Goal: Task Accomplishment & Management: Manage account settings

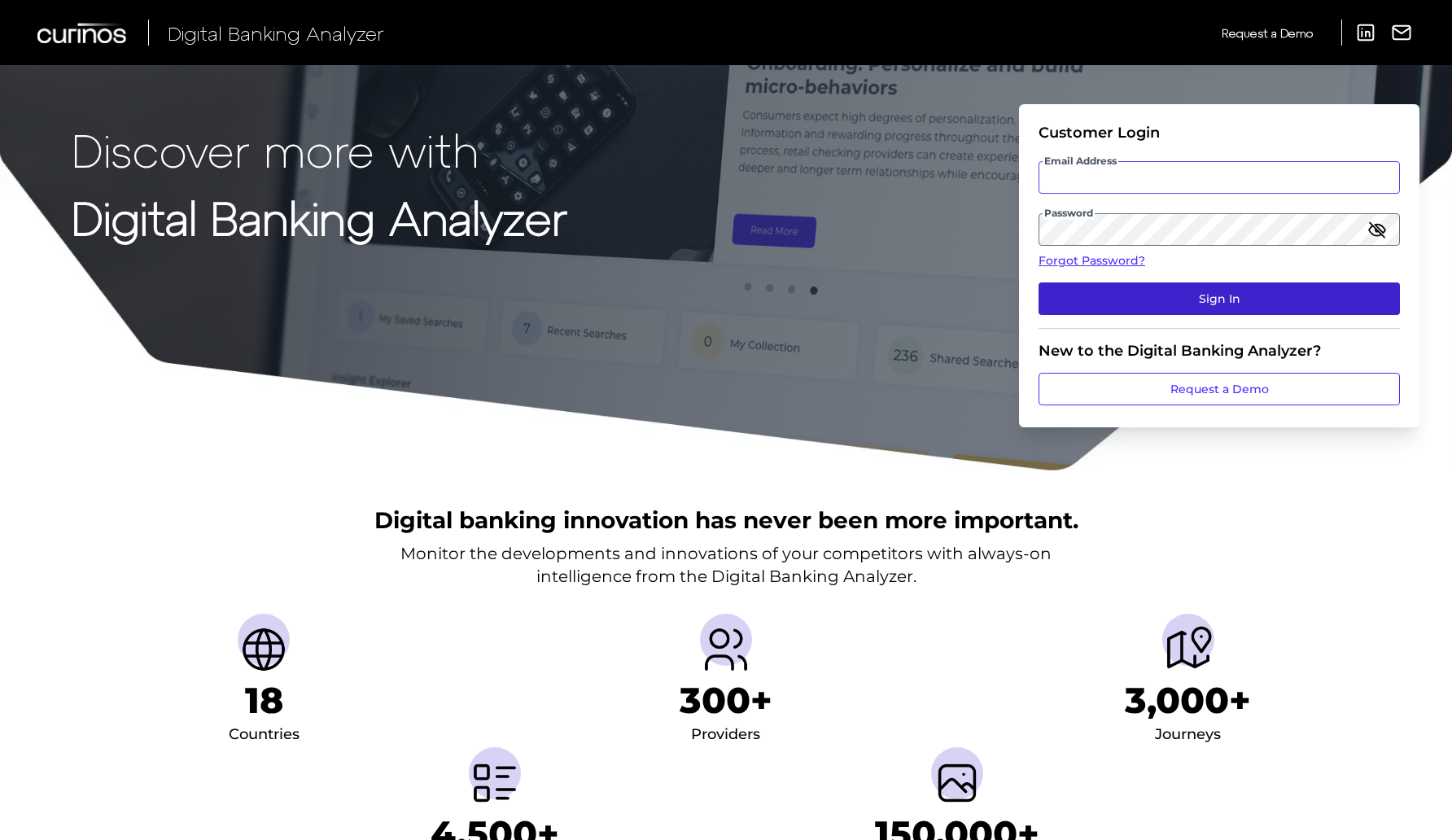
type input "jason.james@santander.us"
click at [1194, 285] on button "Sign In" at bounding box center [1219, 299] width 361 height 32
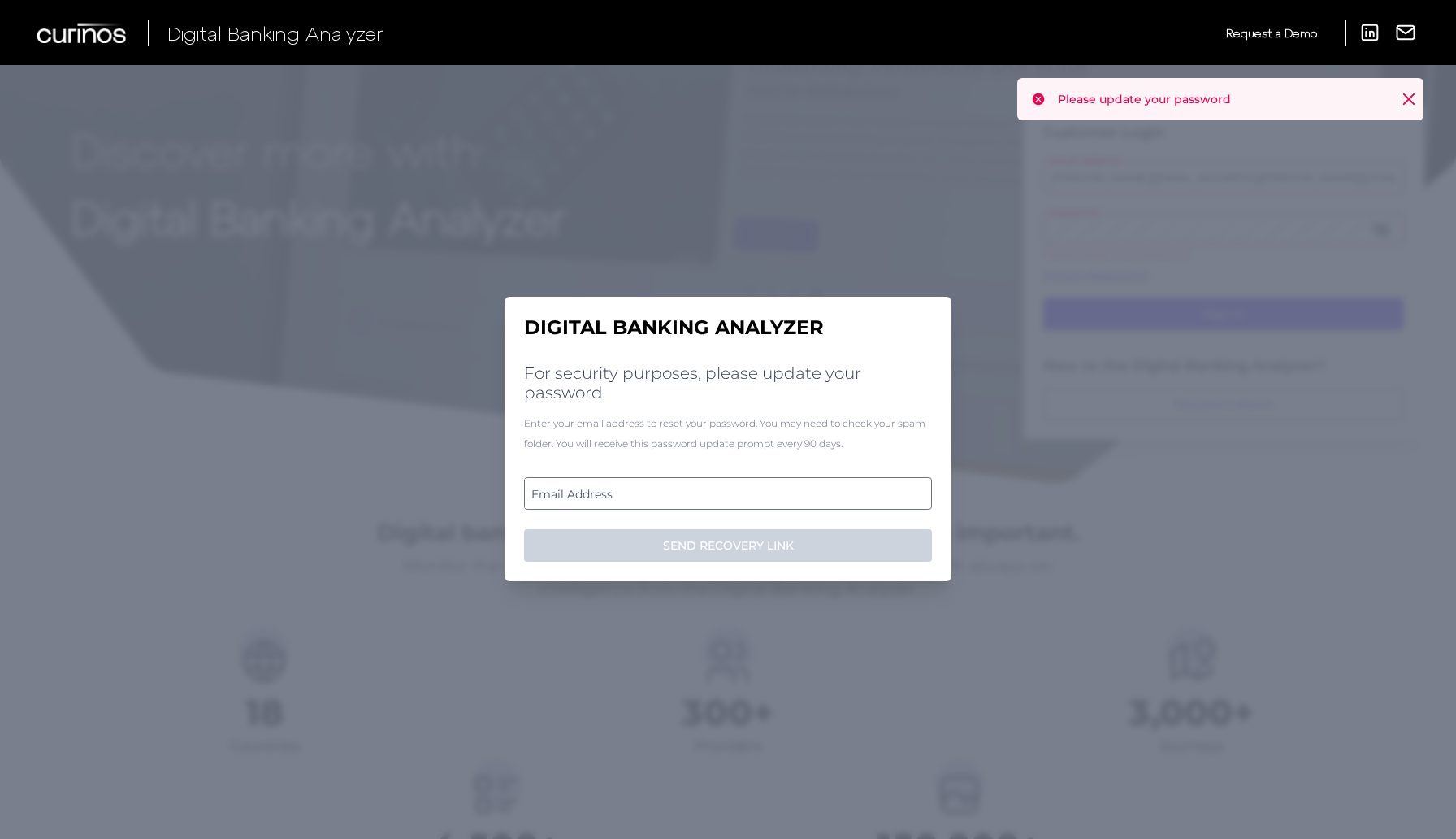
click at [741, 497] on label "Email Address" at bounding box center [728, 493] width 406 height 29
click at [741, 497] on input "email" at bounding box center [728, 493] width 407 height 32
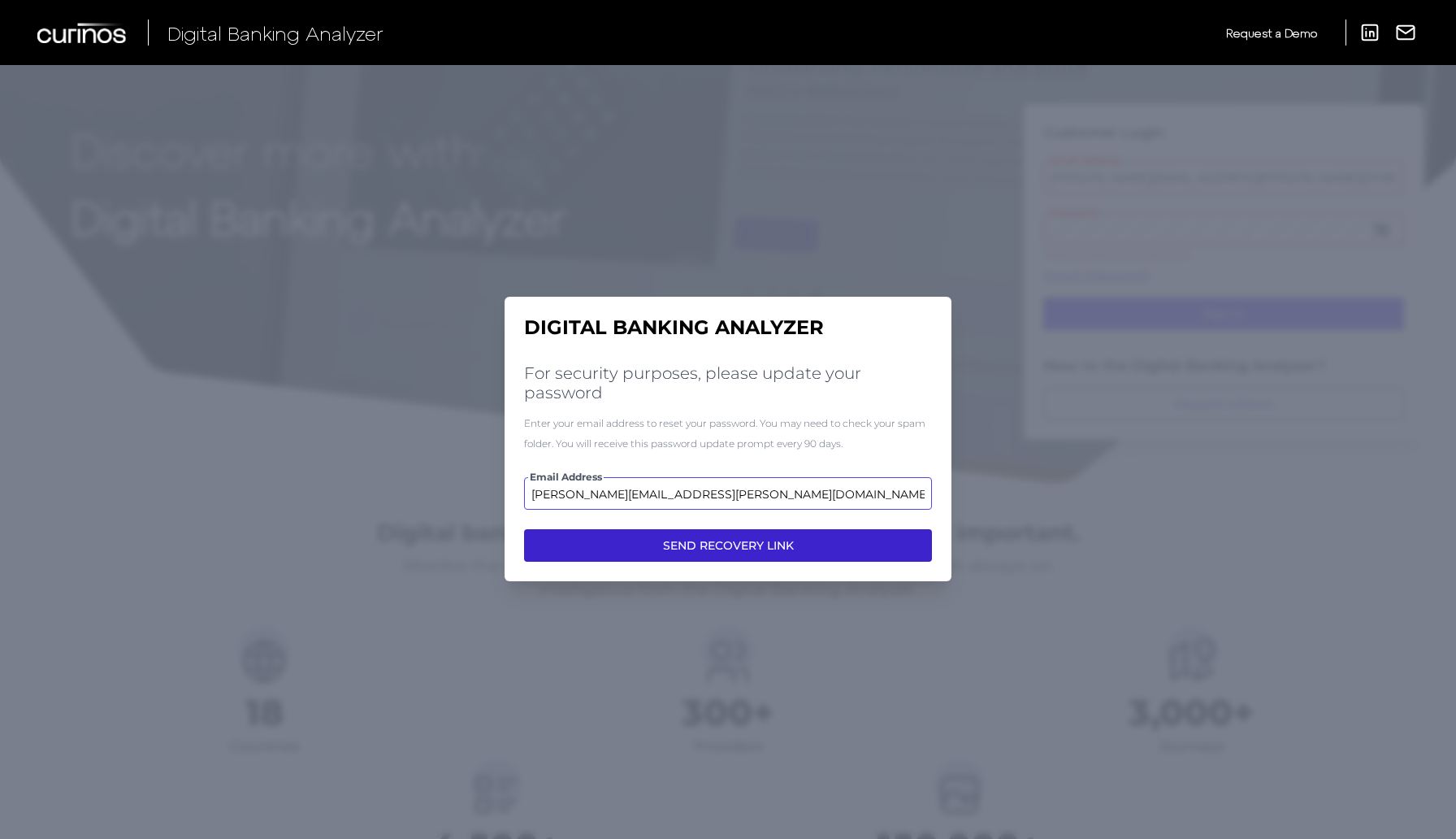
type input "jason.james@santander.us"
click at [747, 547] on button "SEND RECOVERY LINK" at bounding box center [728, 545] width 407 height 32
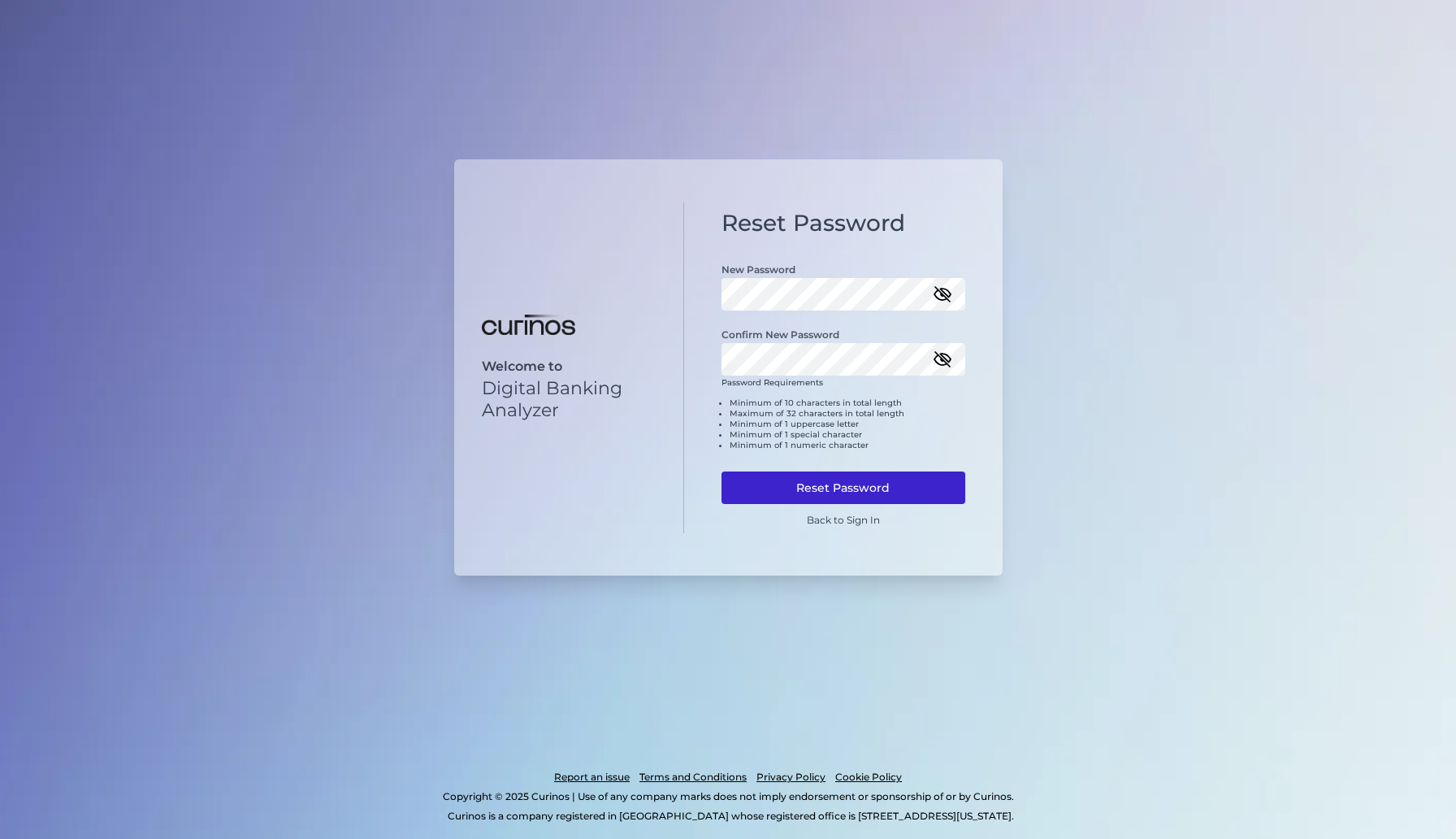
click at [849, 478] on button "Reset Password" at bounding box center [843, 488] width 244 height 32
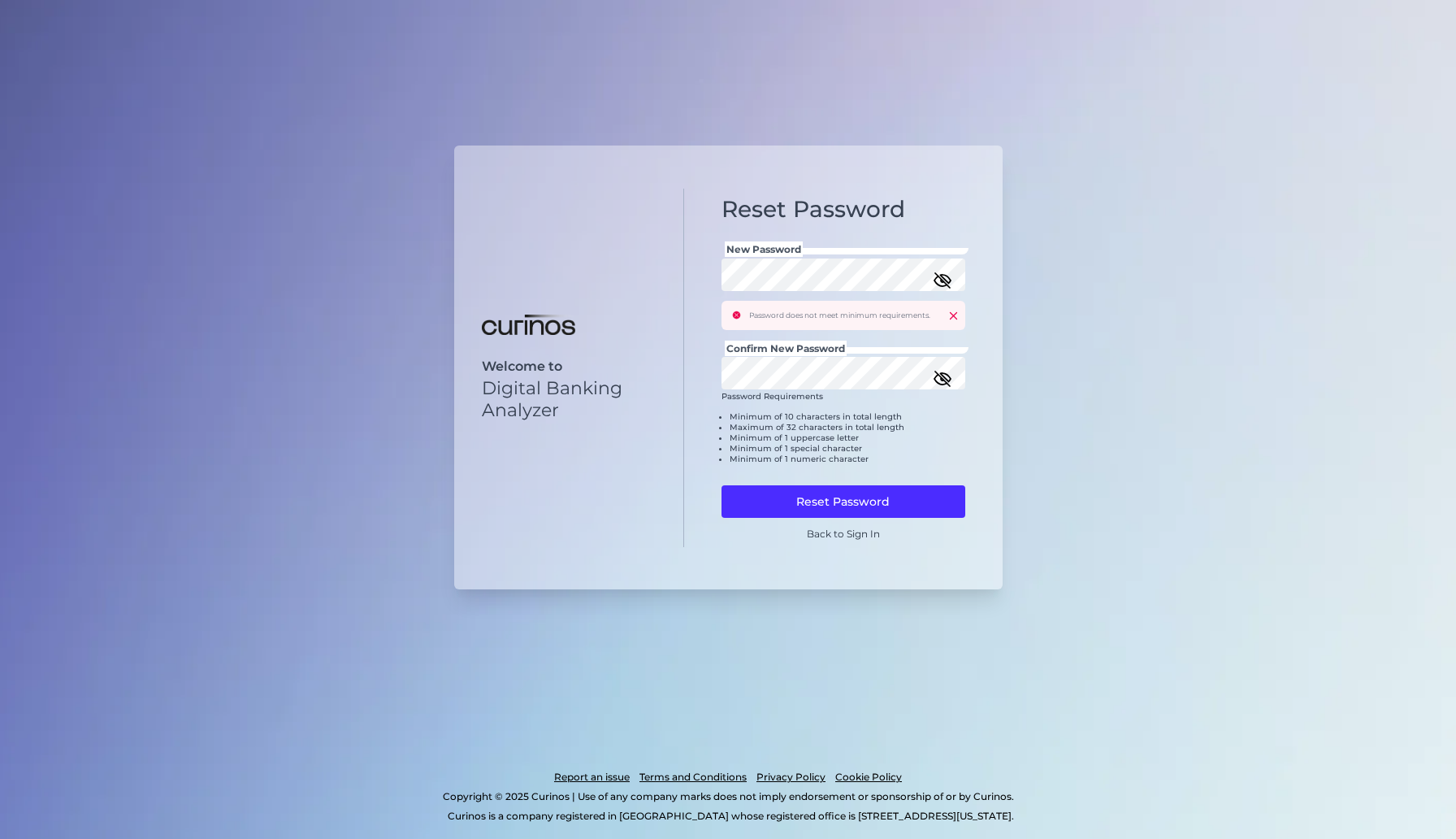
click at [939, 282] on icon "button" at bounding box center [942, 280] width 20 height 20
click at [1094, 211] on div "Welcome to Digital Banking Analyzer Reset Password New Password Password does n…" at bounding box center [728, 420] width 1456 height 839
click at [1162, 343] on div "Welcome to Digital Banking Analyzer Reset Password New Password Password does n…" at bounding box center [728, 420] width 1456 height 839
click at [887, 495] on button "Reset Password" at bounding box center [843, 501] width 244 height 32
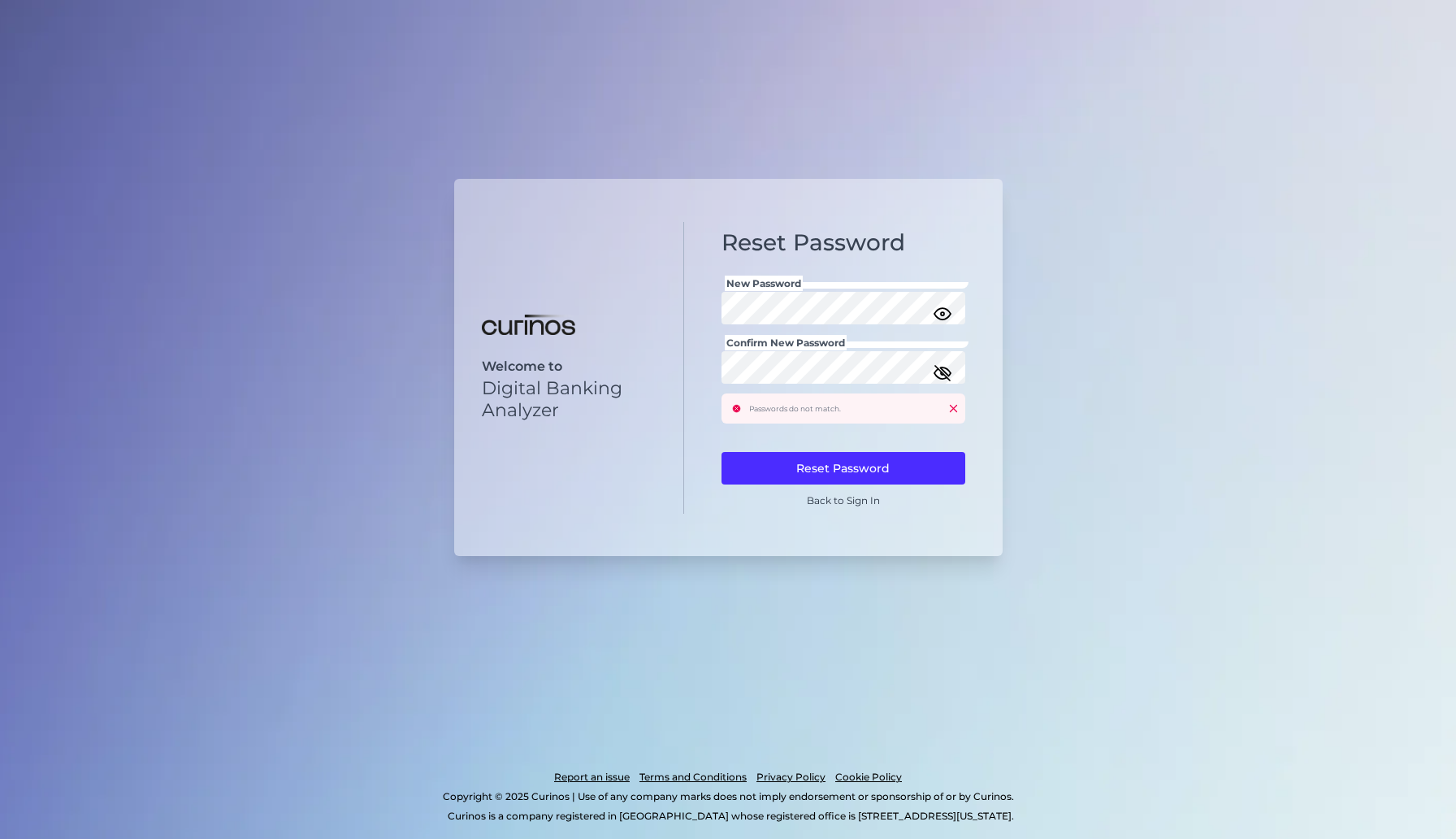
click at [944, 369] on icon "button" at bounding box center [942, 373] width 16 height 11
click at [1076, 336] on div "Welcome to Digital Banking Analyzer Reset Password New Password Confirm New Pas…" at bounding box center [728, 420] width 1456 height 839
click at [668, 344] on div "Welcome to Digital Banking Analyzer Reset Password New Password Confirm New Pas…" at bounding box center [728, 367] width 548 height 378
click at [1102, 231] on div "Welcome to Digital Banking Analyzer Reset Password New Password Confirm New Pas…" at bounding box center [728, 420] width 1456 height 839
click at [893, 460] on button "Reset Password" at bounding box center [843, 468] width 244 height 32
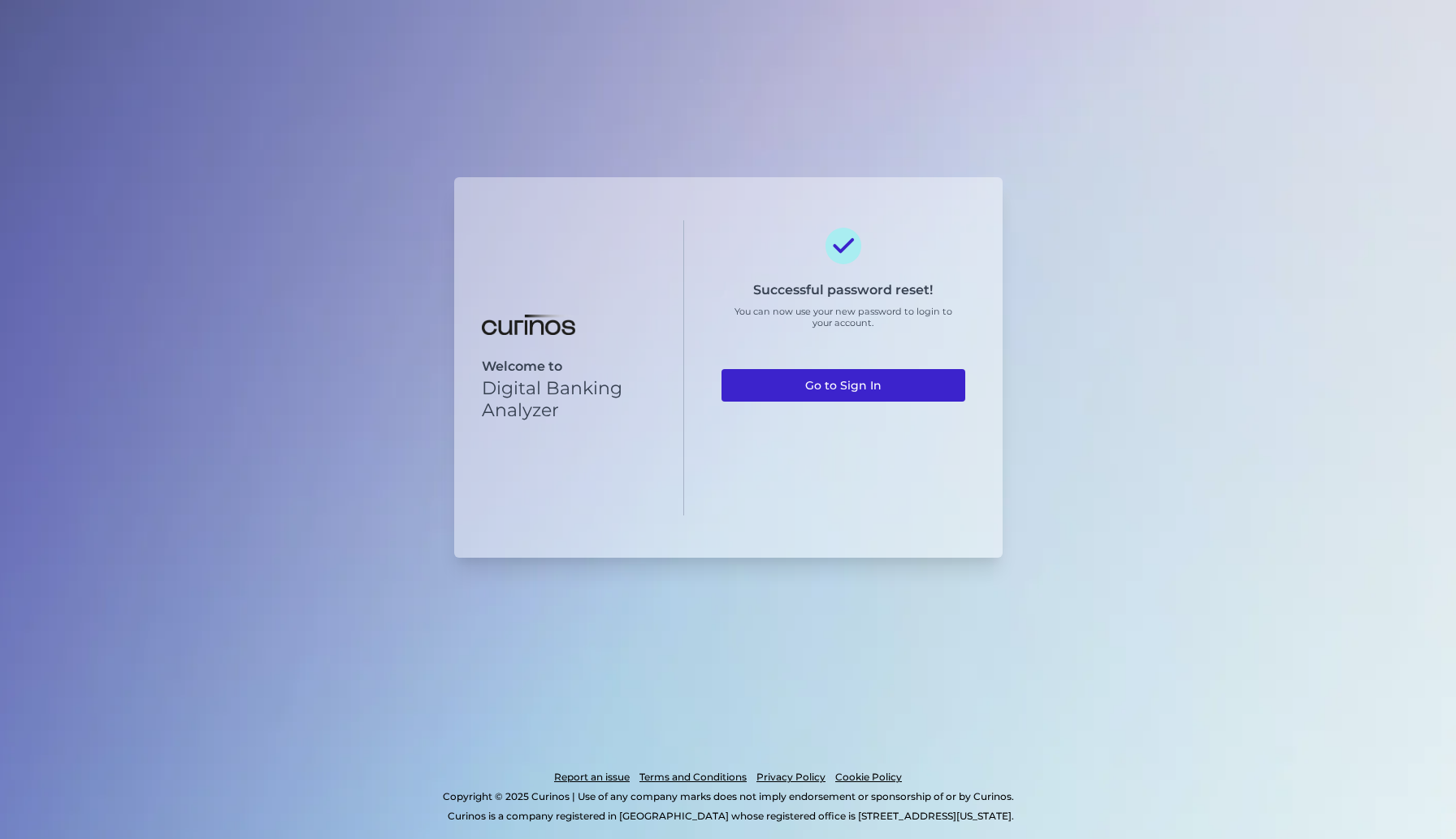
click at [868, 385] on link "Go to Sign In" at bounding box center [843, 385] width 244 height 32
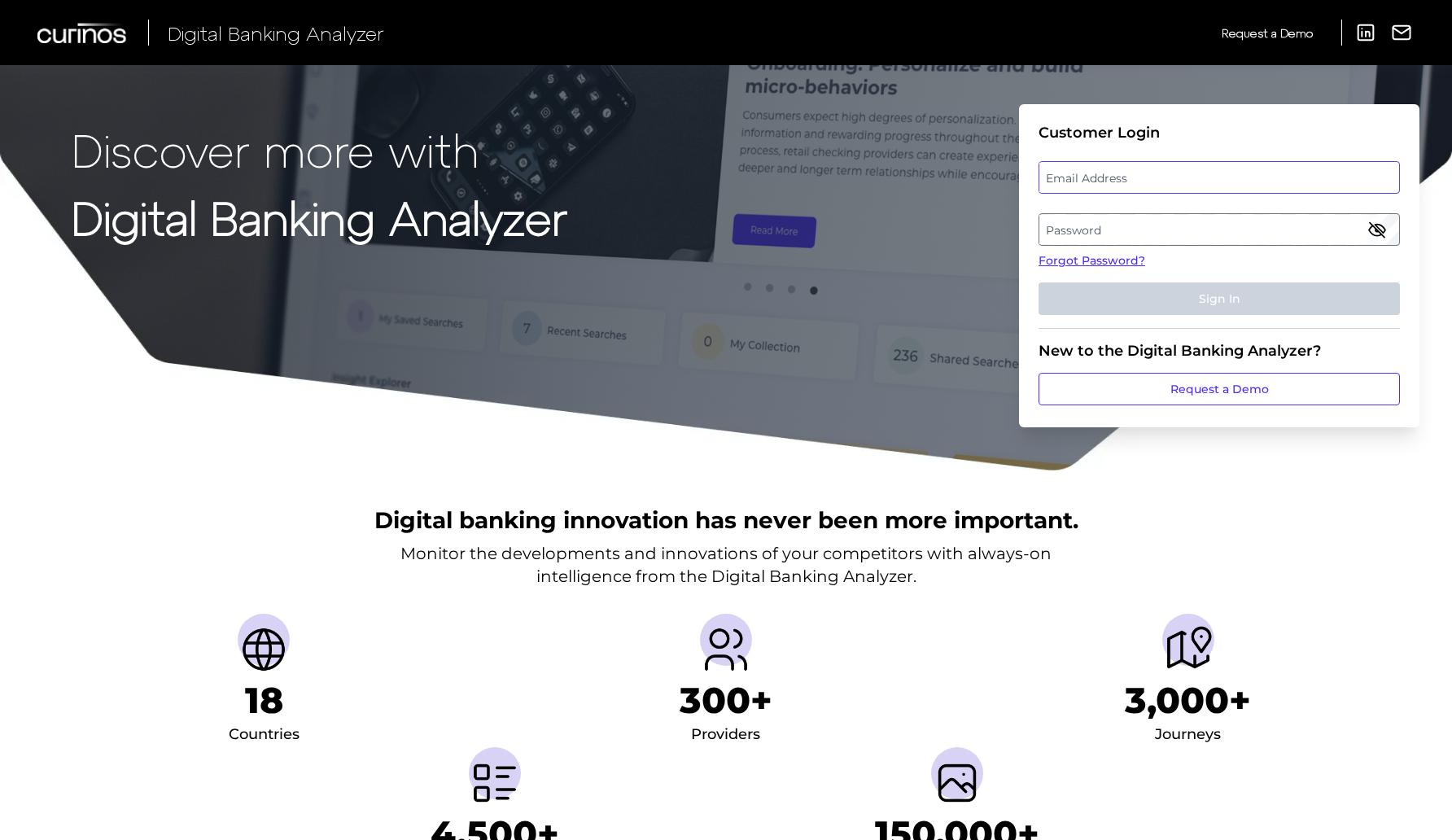
type input "[PERSON_NAME][EMAIL_ADDRESS][PERSON_NAME][DOMAIN_NAME]"
click at [1132, 177] on div "Email Address jason.james@santander.us" at bounding box center [1219, 178] width 361 height 32
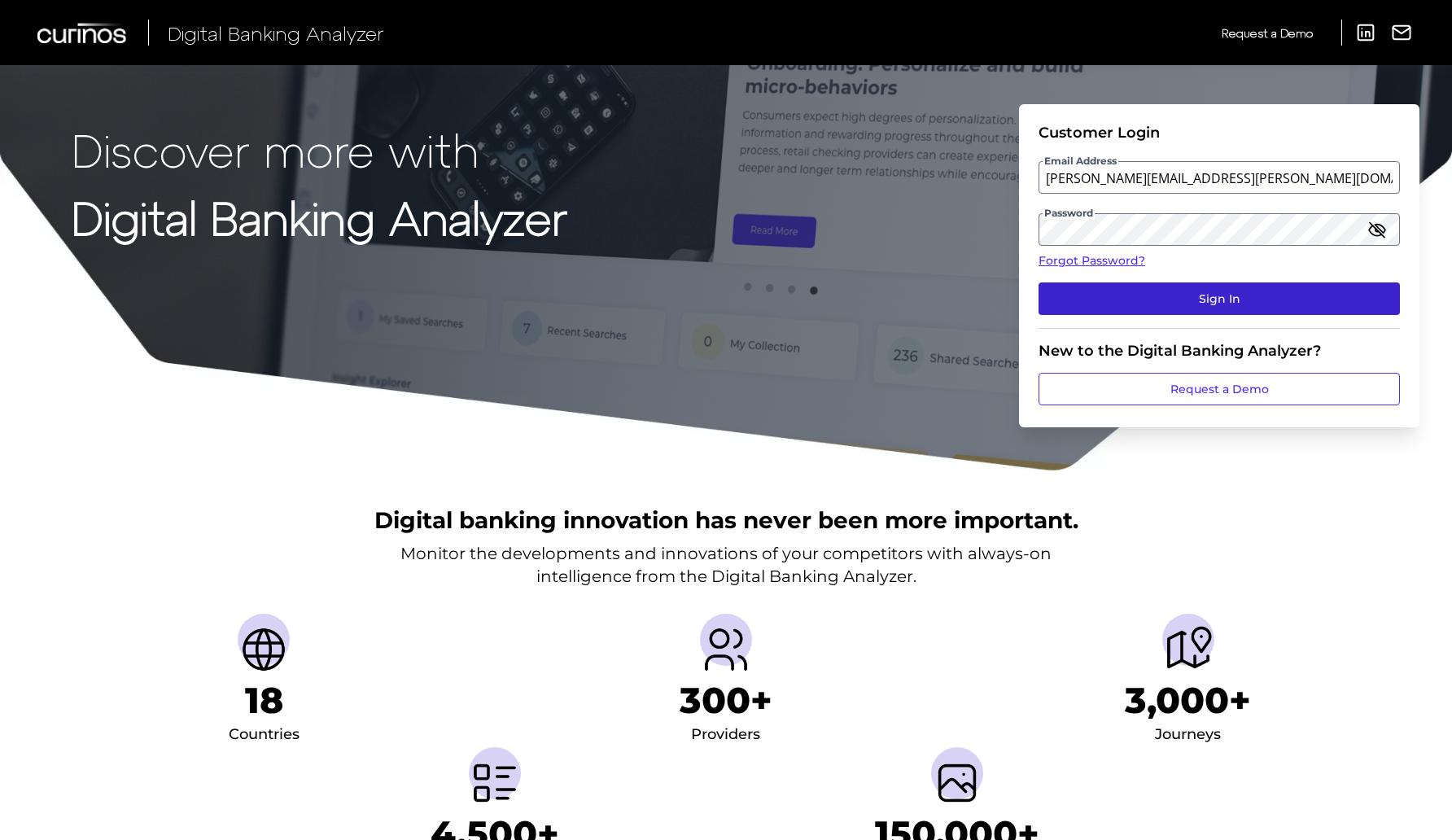
click at [1147, 292] on button "Sign In" at bounding box center [1219, 299] width 361 height 32
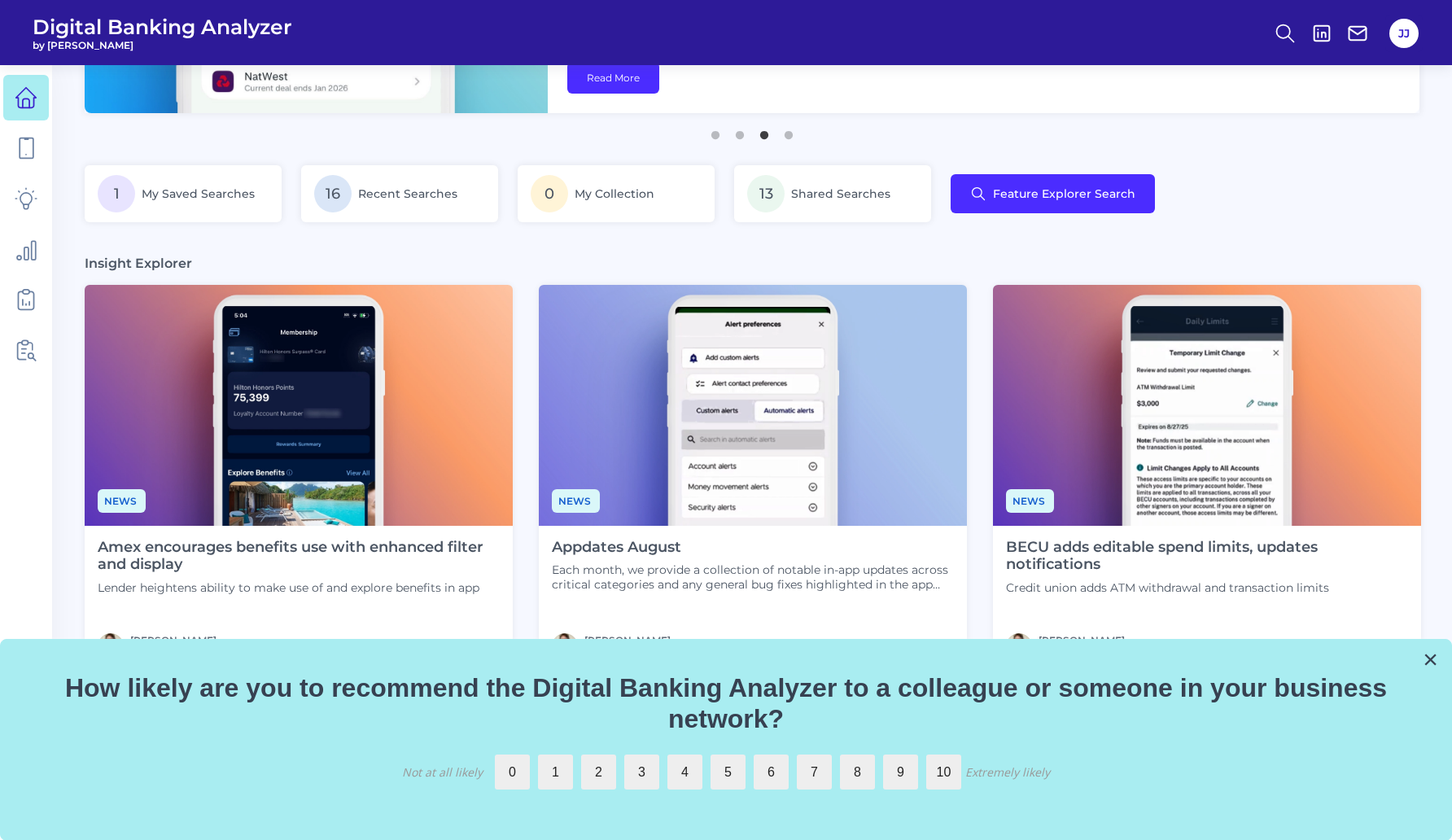
scroll to position [688, 0]
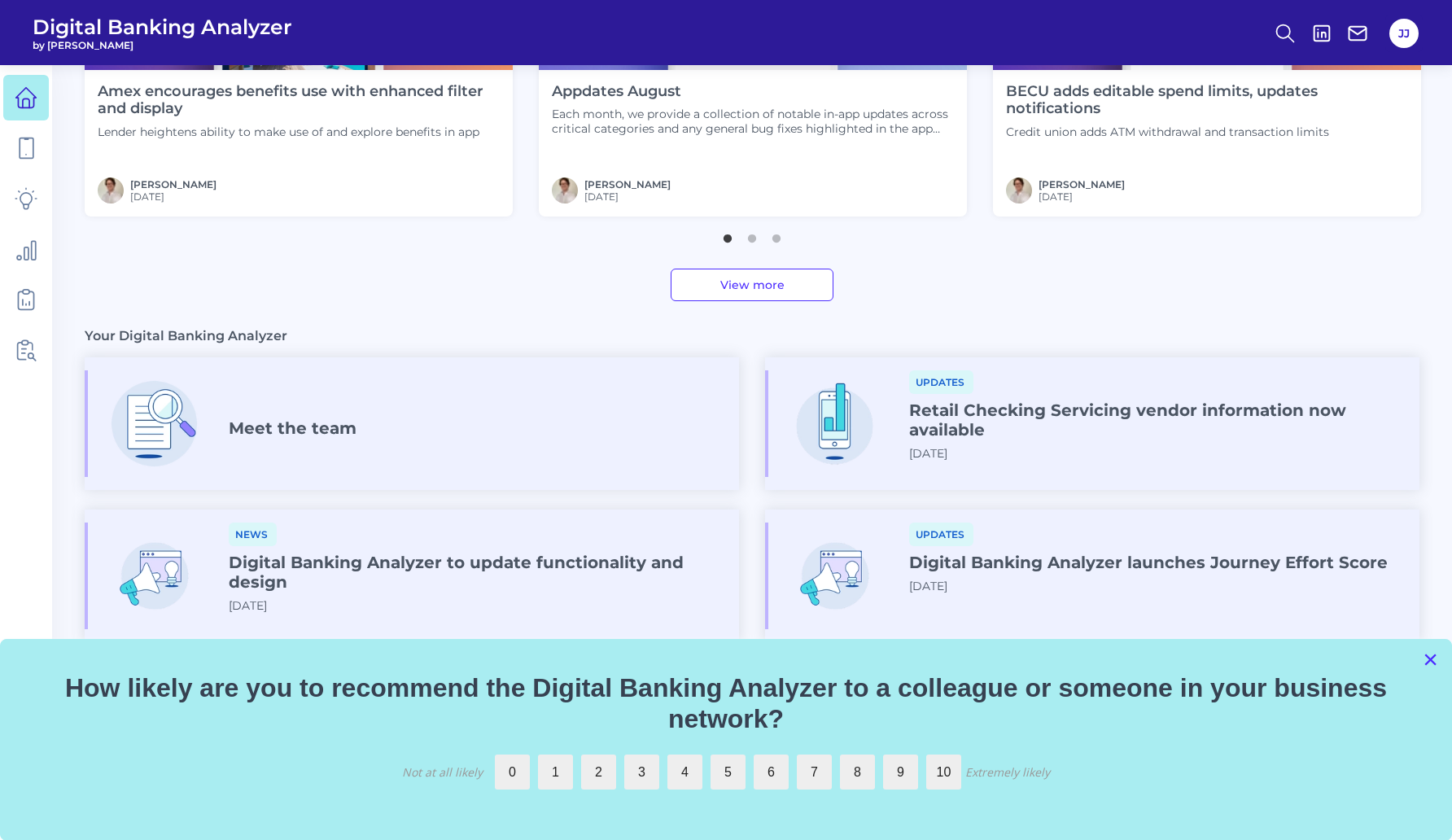
click at [1431, 660] on button "×" at bounding box center [1431, 659] width 15 height 26
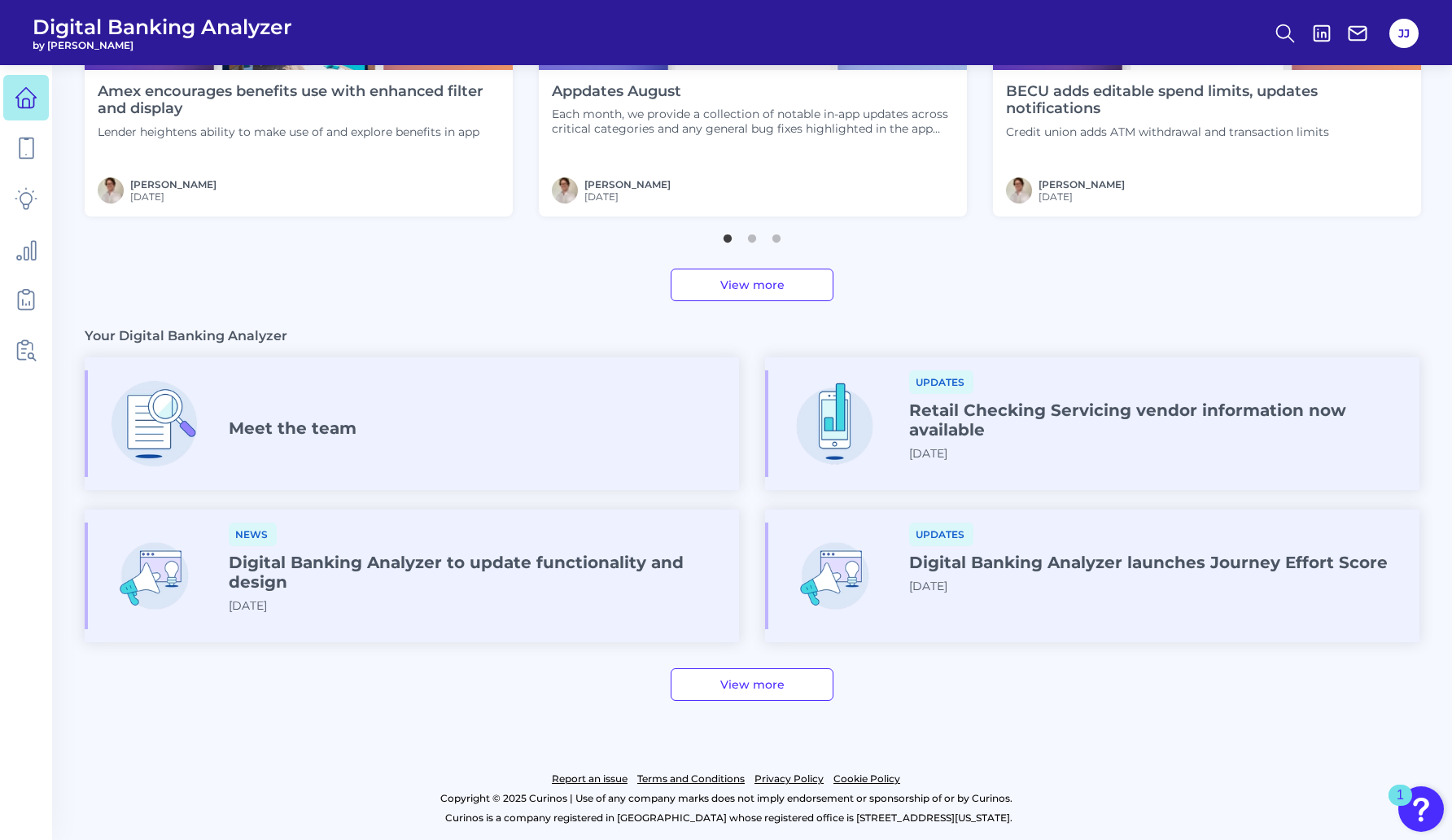
scroll to position [0, 0]
